Goal: Navigation & Orientation: Find specific page/section

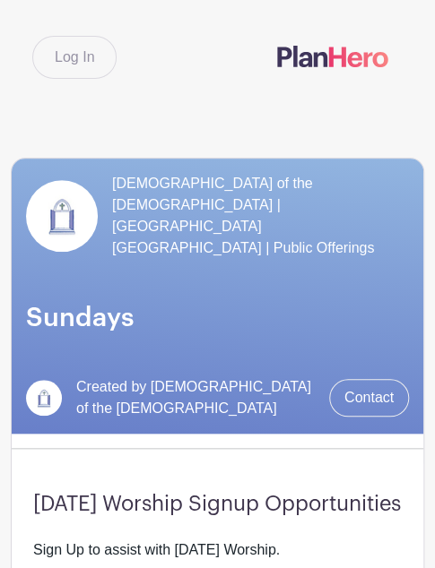
click at [52, 219] on img at bounding box center [62, 216] width 72 height 72
click at [305, 52] on img at bounding box center [332, 57] width 111 height 22
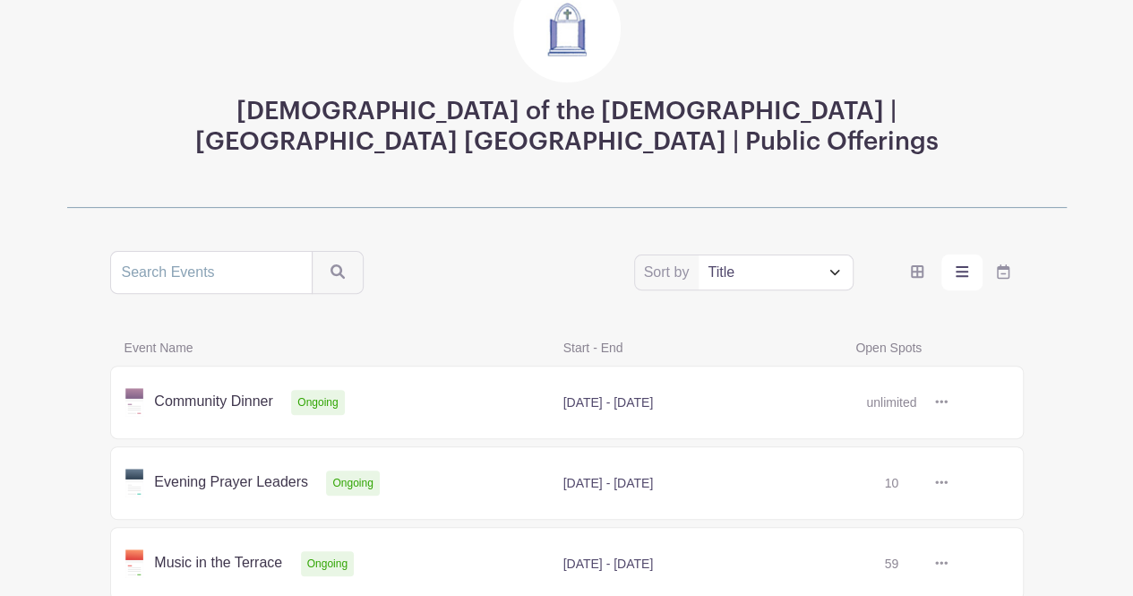
scroll to position [324, 0]
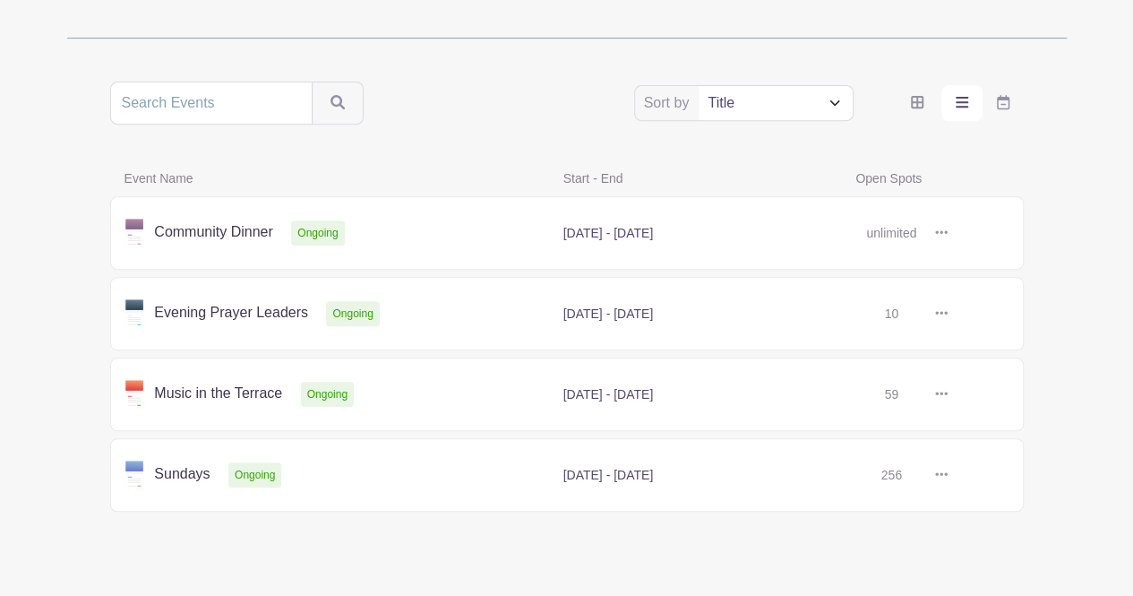
click at [948, 394] on link at bounding box center [948, 394] width 0 height 0
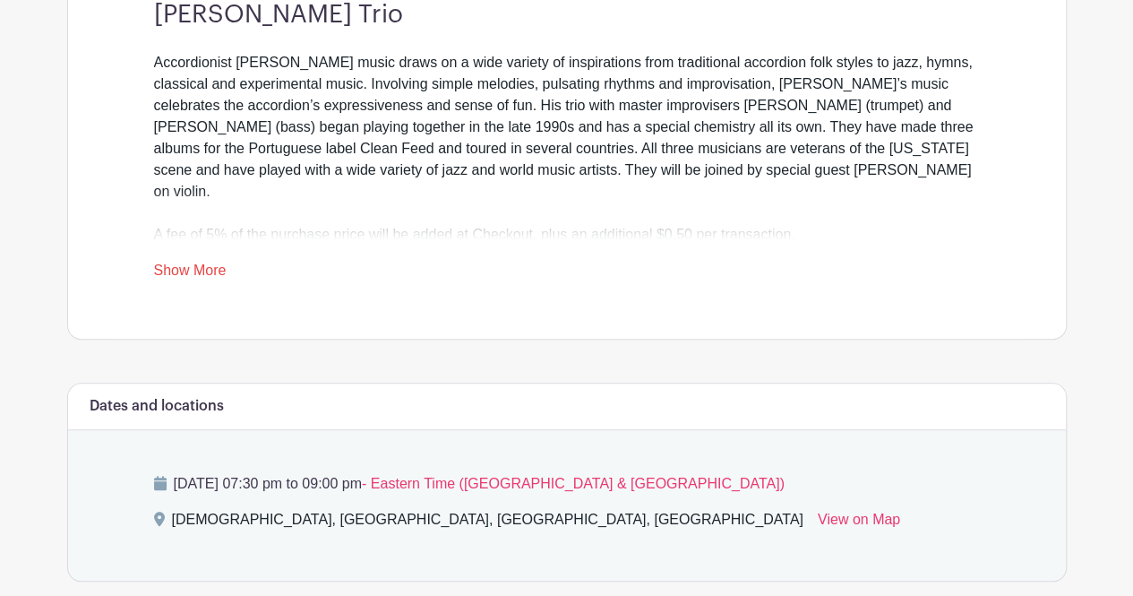
scroll to position [589, 0]
